Goal: Task Accomplishment & Management: Manage account settings

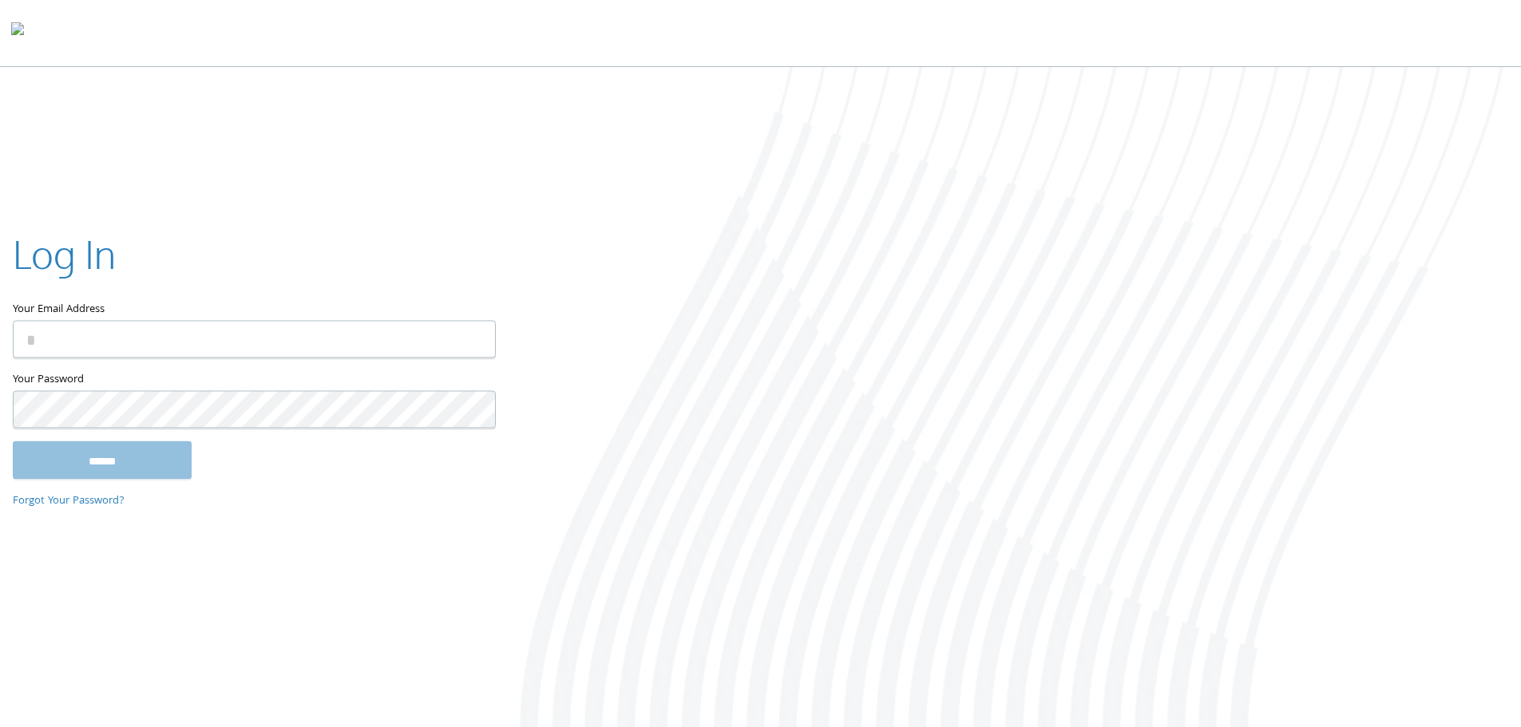
type input "**********"
click at [105, 465] on input "******" at bounding box center [102, 460] width 179 height 38
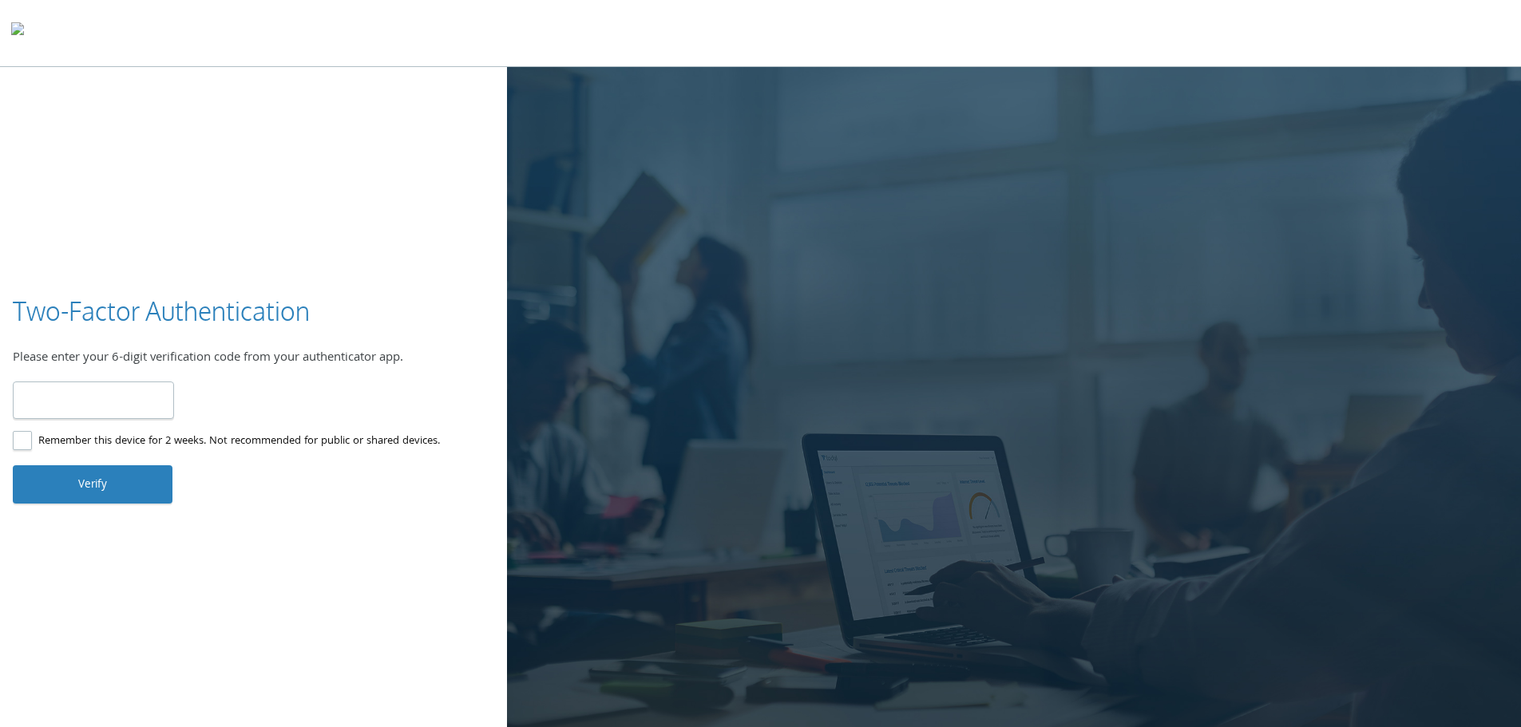
click at [100, 401] on input "number" at bounding box center [93, 401] width 161 height 38
type input "******"
